Goal: Information Seeking & Learning: Learn about a topic

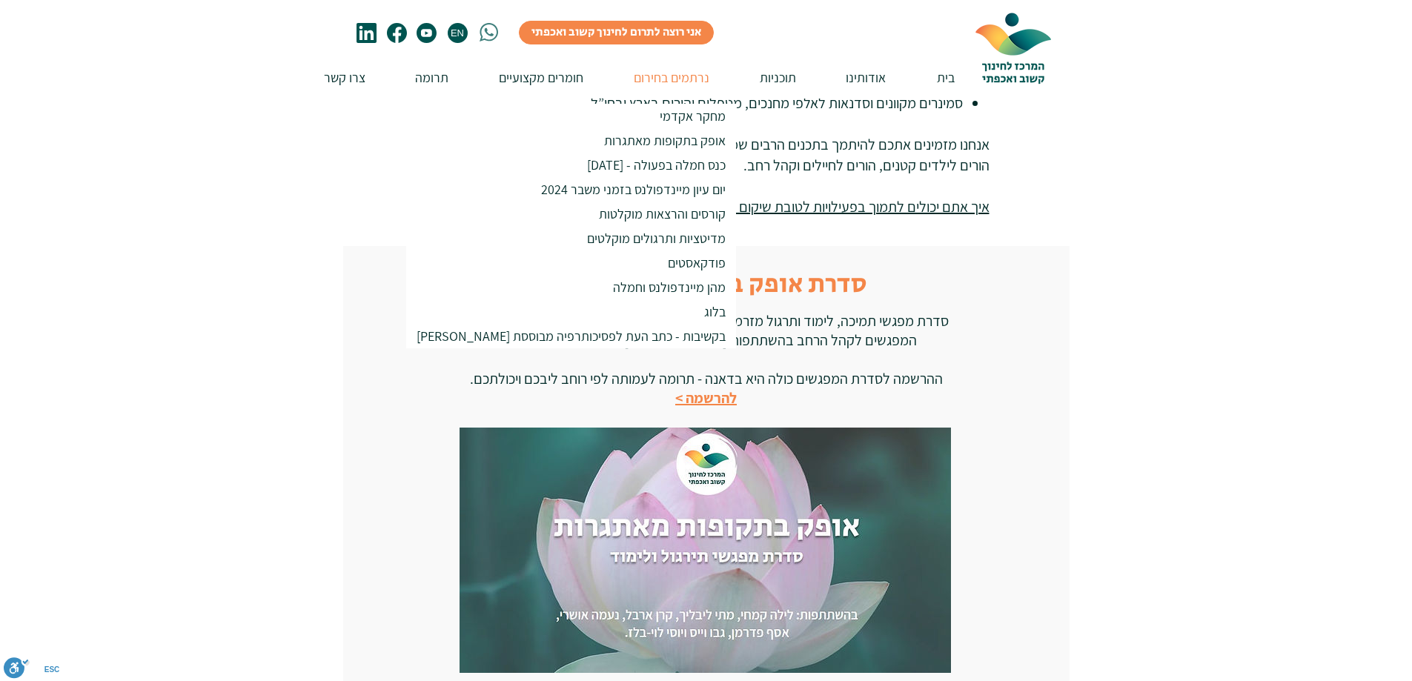
scroll to position [963, 0]
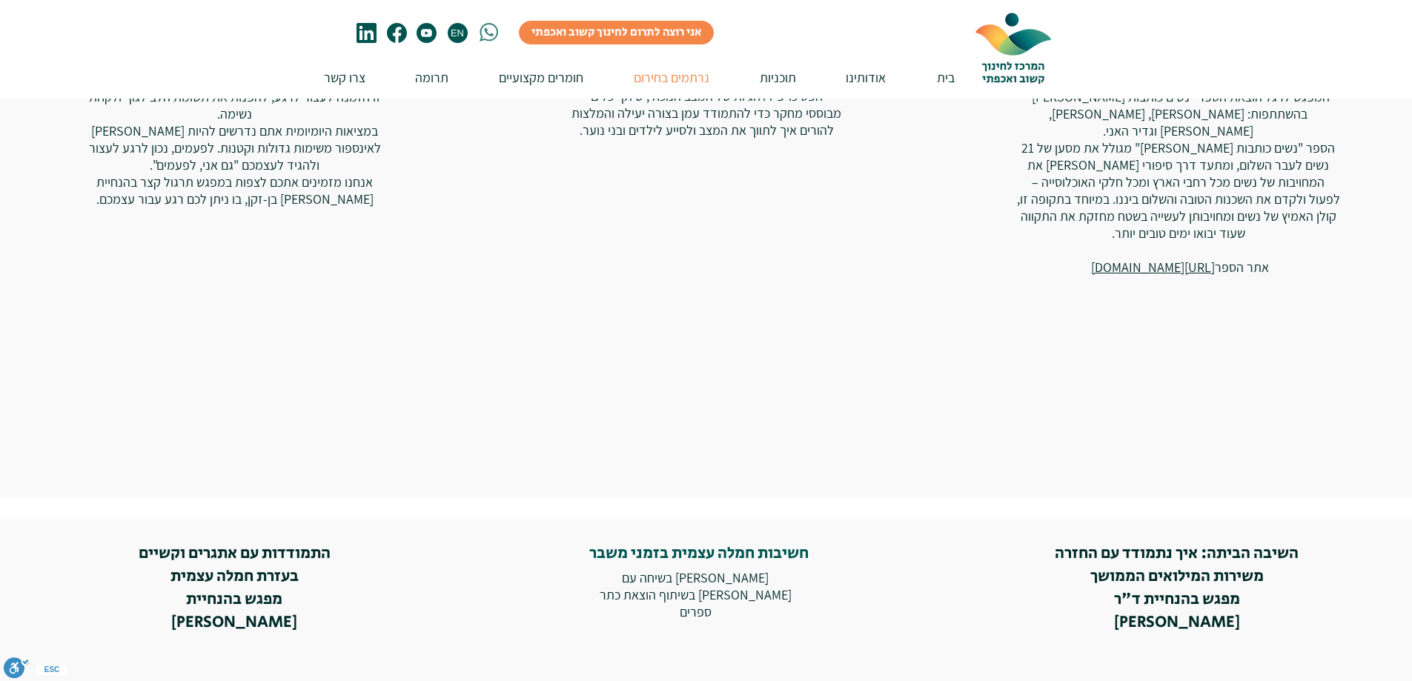
scroll to position [2446, 0]
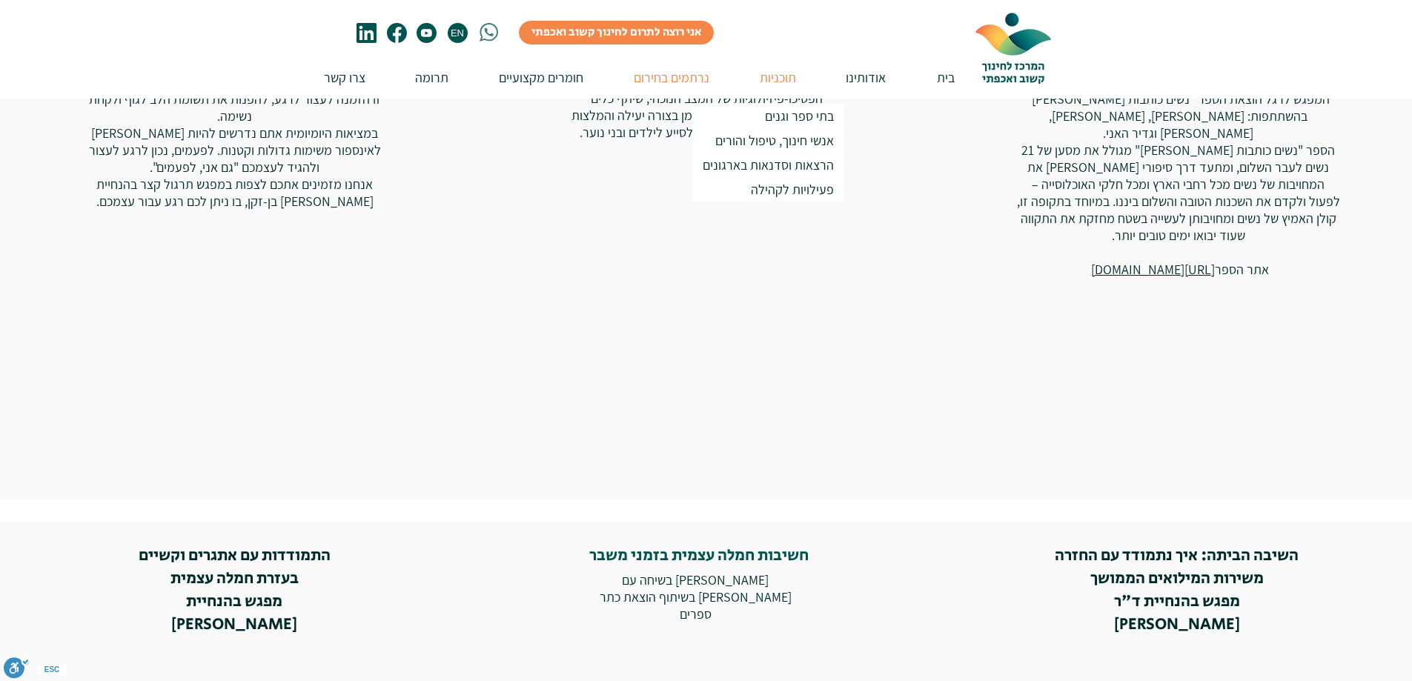
click at [797, 83] on p "תוכניות" at bounding box center [777, 77] width 51 height 42
click at [807, 116] on p "בתי ספר וגנים" at bounding box center [799, 116] width 82 height 24
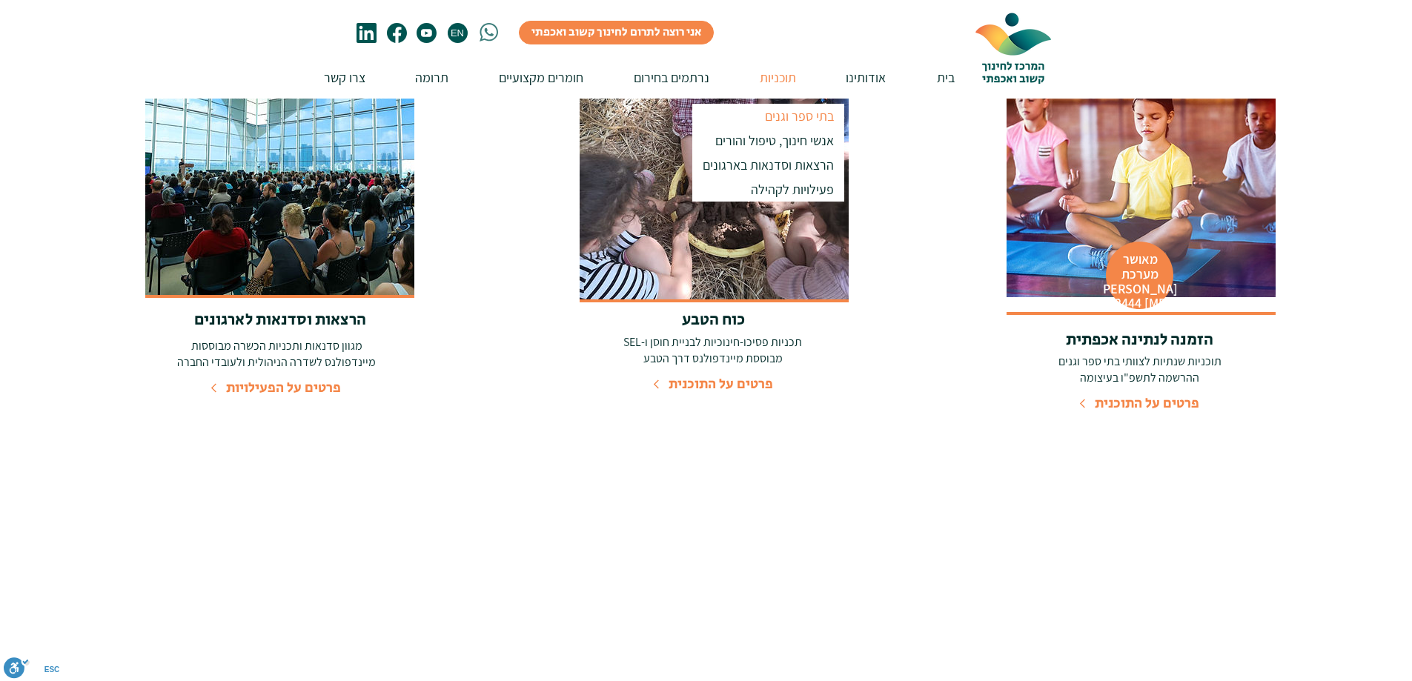
scroll to position [229, 0]
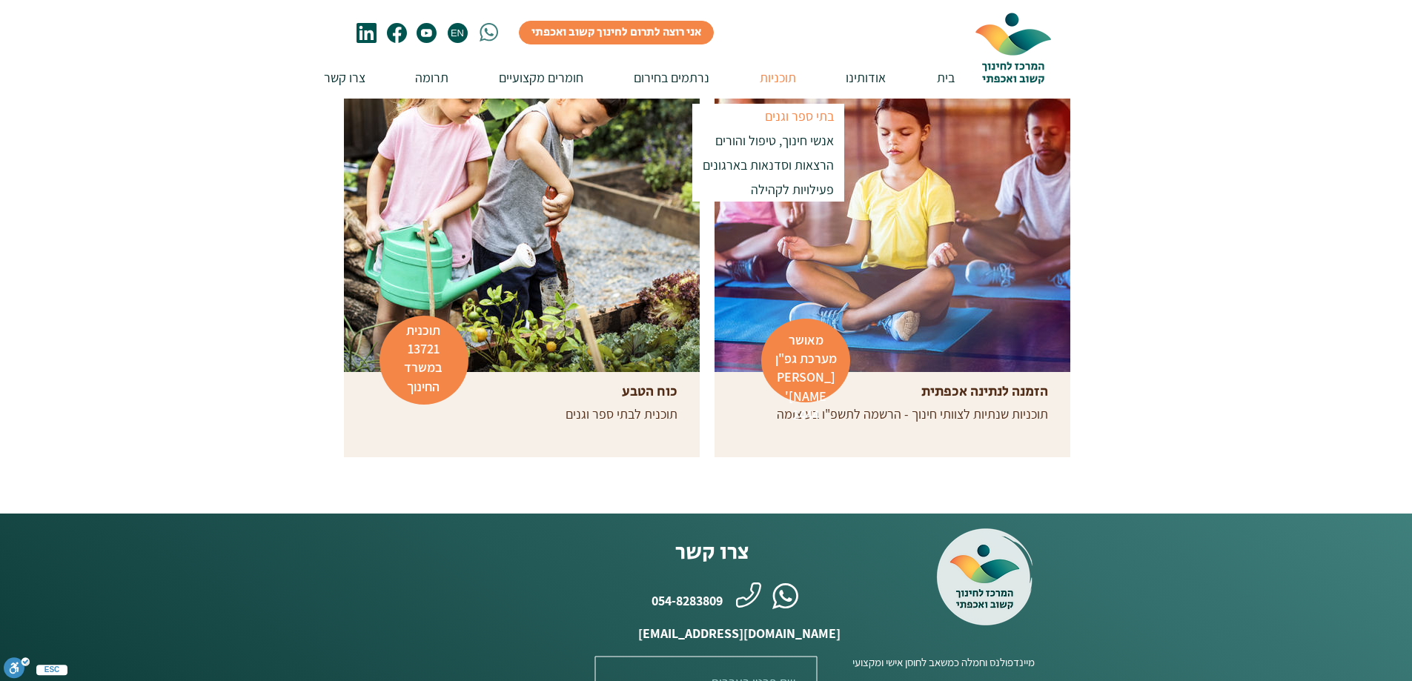
scroll to position [445, 0]
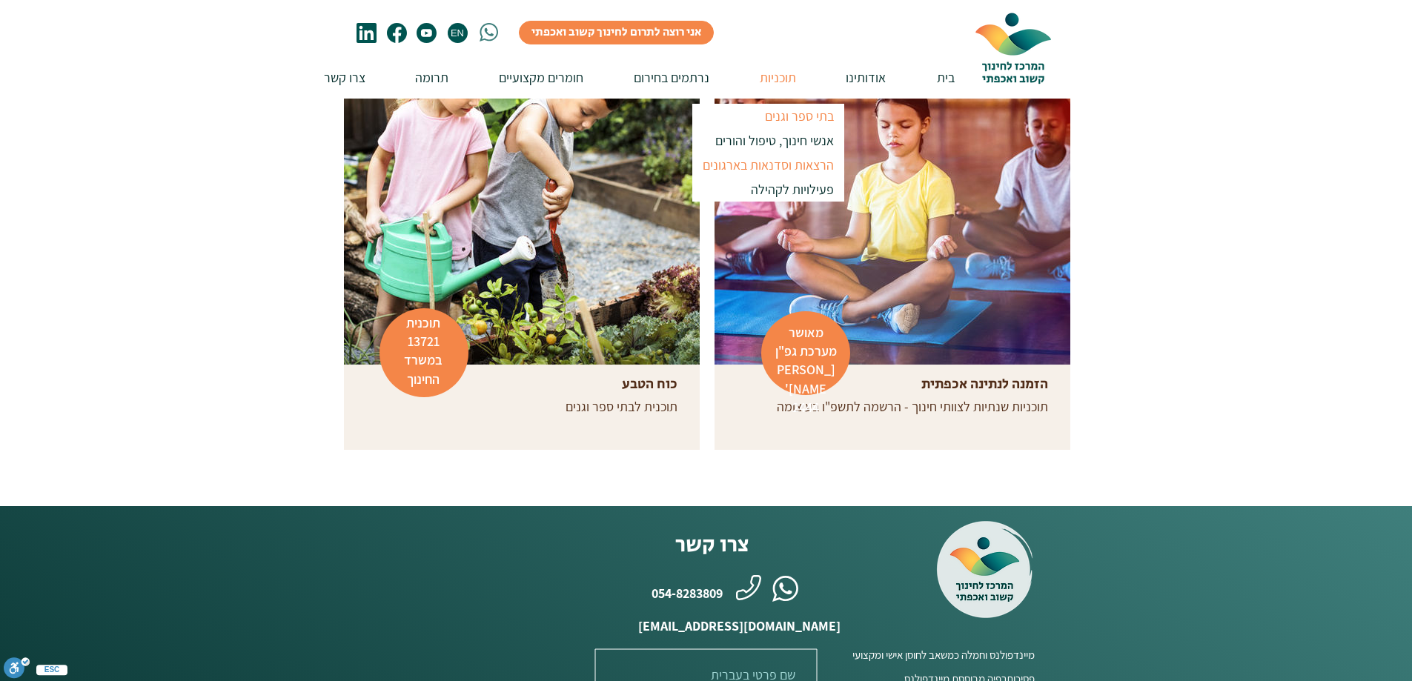
click at [801, 169] on p "הרצאות וסדנאות בארגונים" at bounding box center [768, 165] width 145 height 24
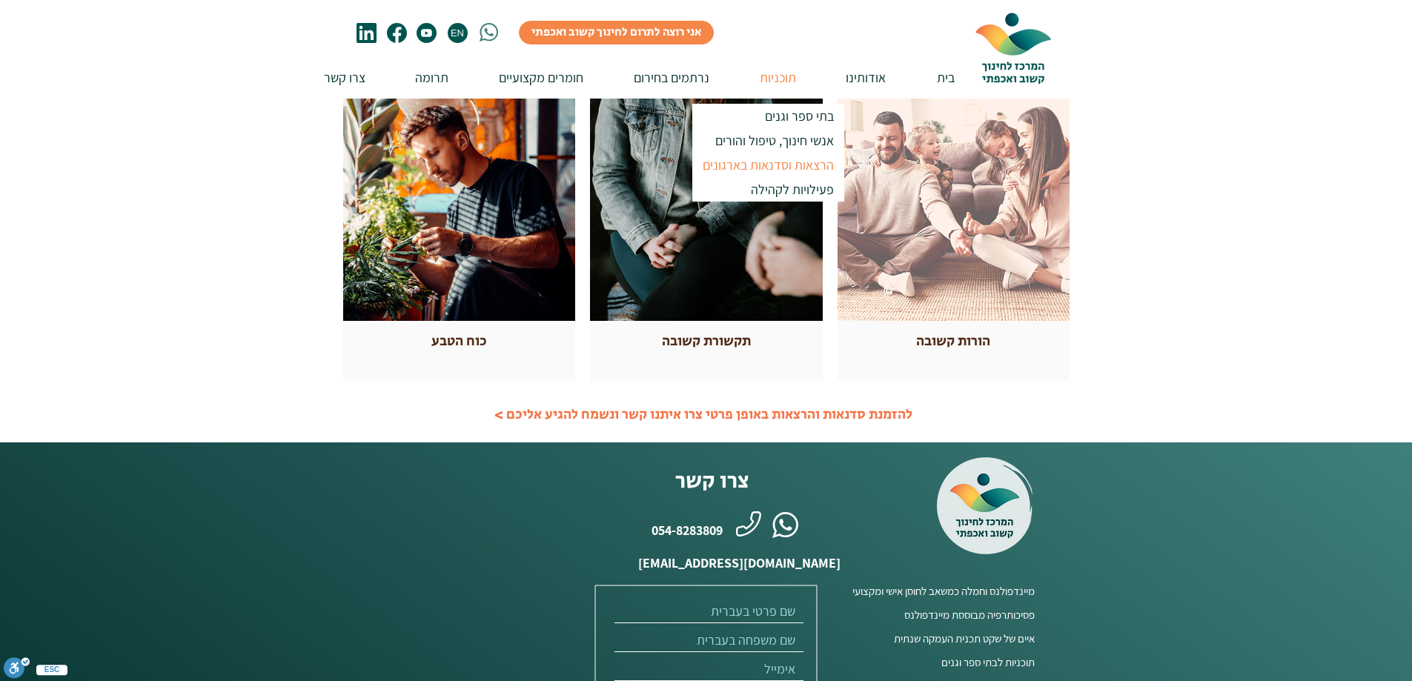
scroll to position [371, 0]
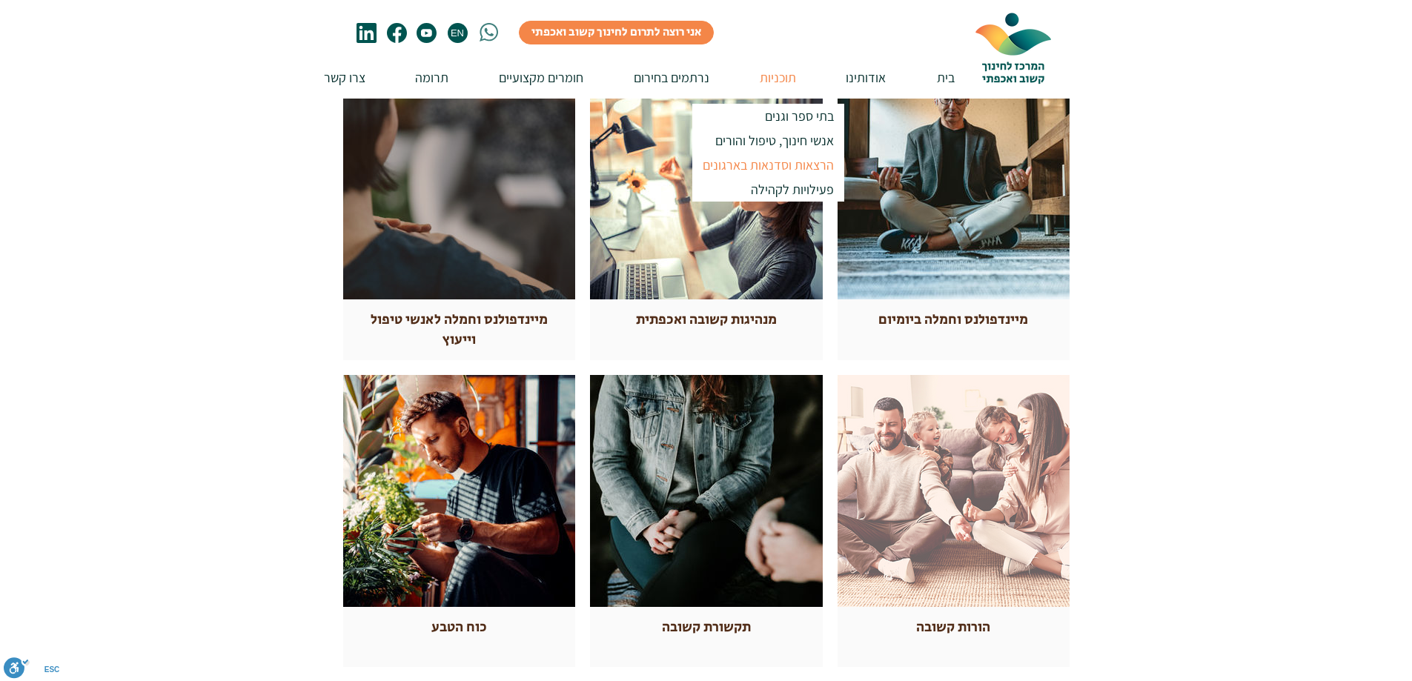
click at [460, 249] on div at bounding box center [459, 183] width 232 height 232
click at [461, 234] on div at bounding box center [459, 183] width 232 height 232
click at [456, 318] on span "מיינדפולנס וחמלה לאנשי טיפול וייעוץ" at bounding box center [459, 330] width 177 height 40
click at [452, 328] on span "מיינדפולנס וחמלה לאנשי טיפול וייעוץ" at bounding box center [459, 330] width 177 height 40
click at [467, 281] on div at bounding box center [459, 183] width 232 height 232
